Goal: Understand process/instructions

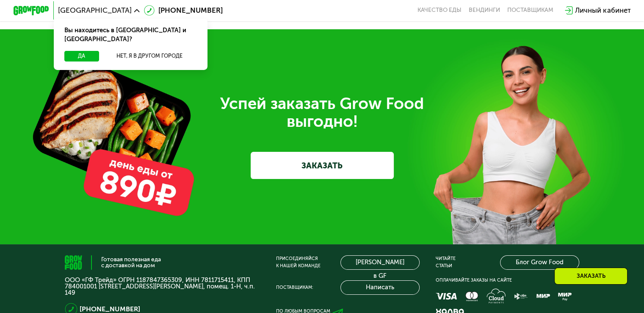
scroll to position [2458, 0]
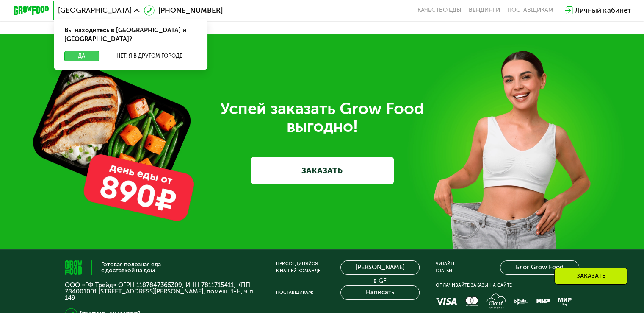
click at [90, 51] on button "Да" at bounding box center [81, 56] width 34 height 11
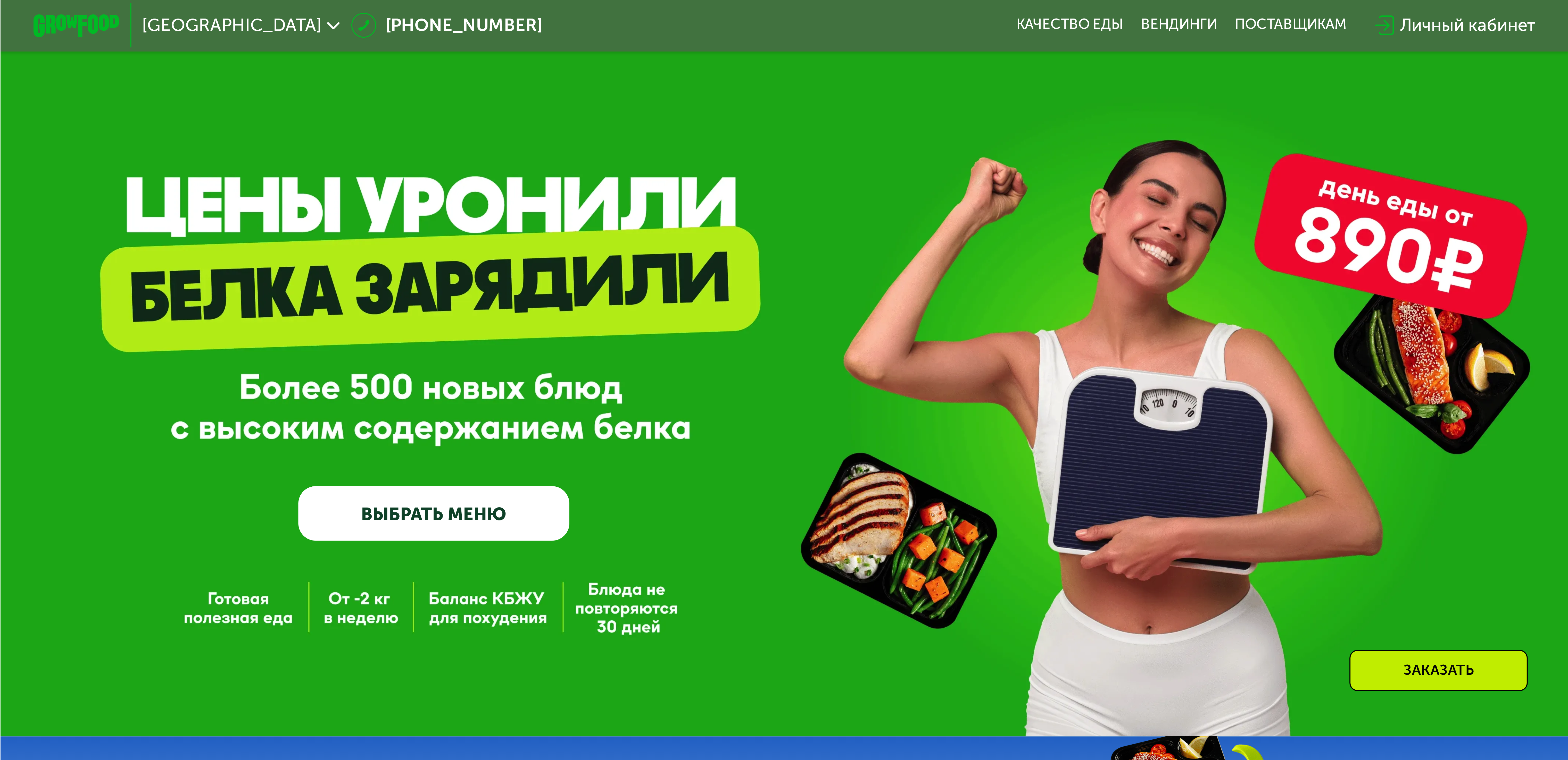
scroll to position [0, 0]
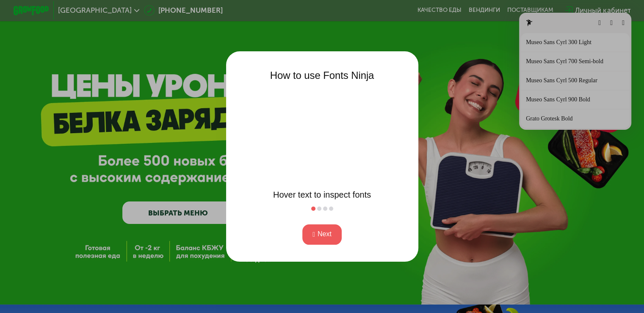
click at [329, 233] on button "Next" at bounding box center [321, 234] width 39 height 20
click at [330, 233] on button "Next" at bounding box center [321, 234] width 39 height 20
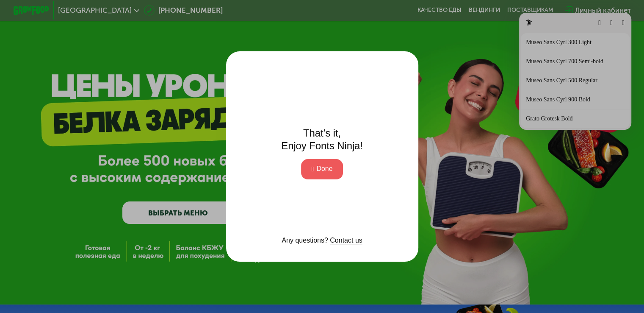
click at [321, 169] on button "Done" at bounding box center [322, 169] width 42 height 20
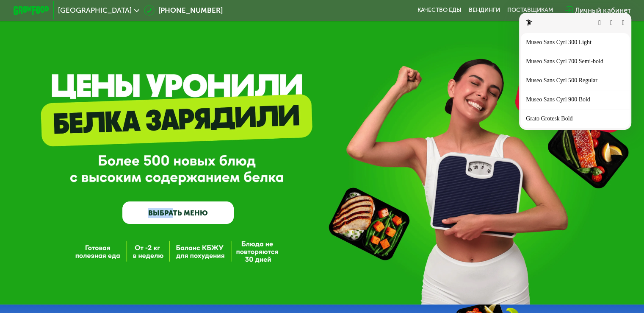
drag, startPoint x: 174, startPoint y: 99, endPoint x: 217, endPoint y: 118, distance: 46.8
